Goal: Navigation & Orientation: Go to known website

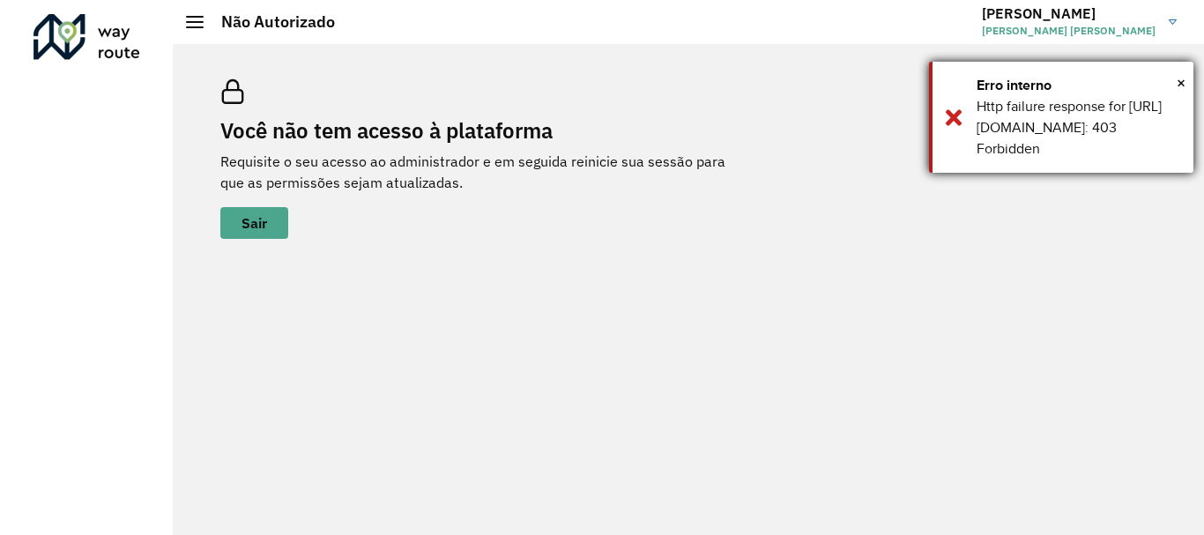
click at [1187, 79] on div "× Erro interno Http failure response for [URL][DOMAIN_NAME]: 403 Forbidden" at bounding box center [1061, 117] width 264 height 111
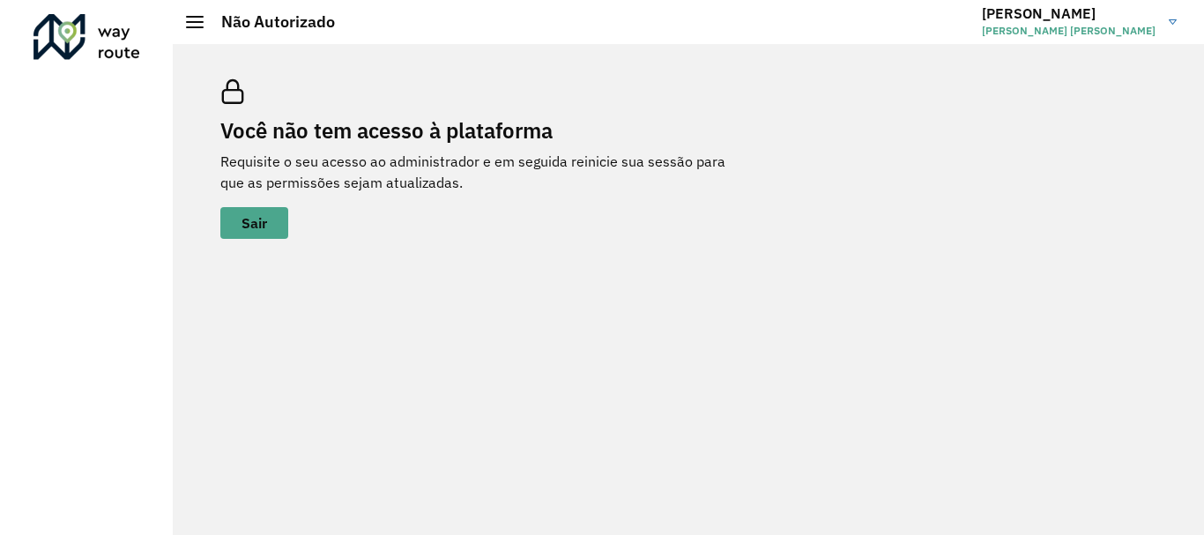
click at [80, 47] on div at bounding box center [86, 37] width 107 height 46
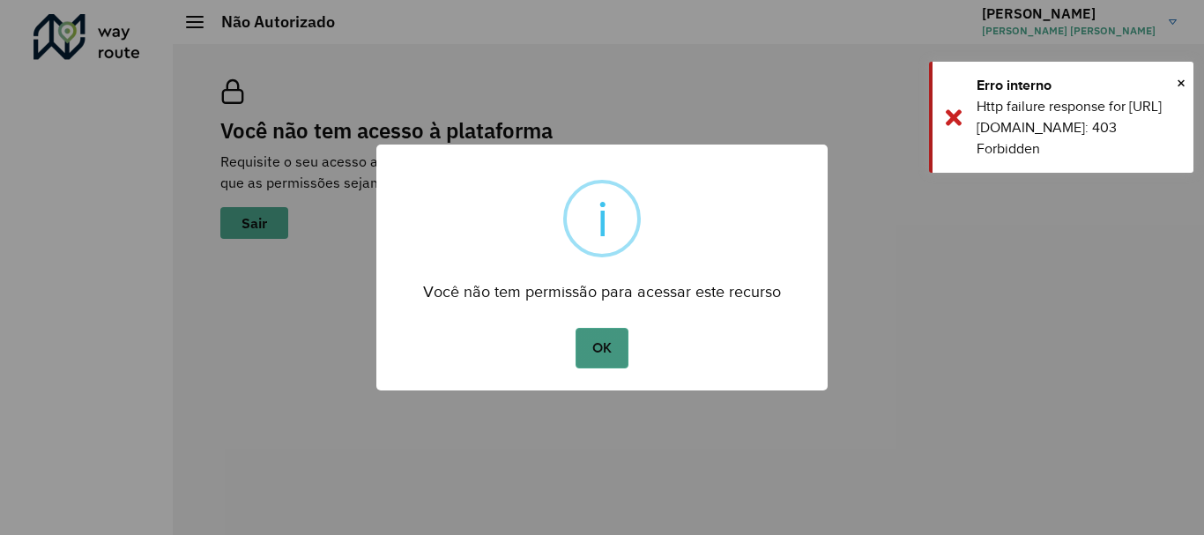
click at [591, 337] on button "OK" at bounding box center [602, 348] width 52 height 41
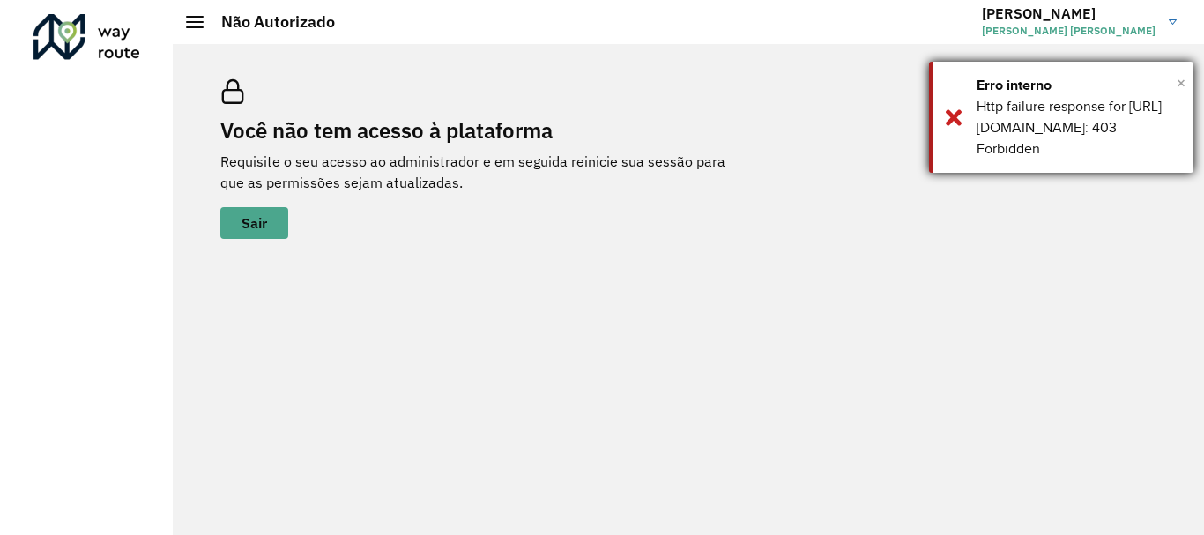
click at [1184, 83] on span "×" at bounding box center [1181, 83] width 9 height 26
